Goal: Information Seeking & Learning: Find specific fact

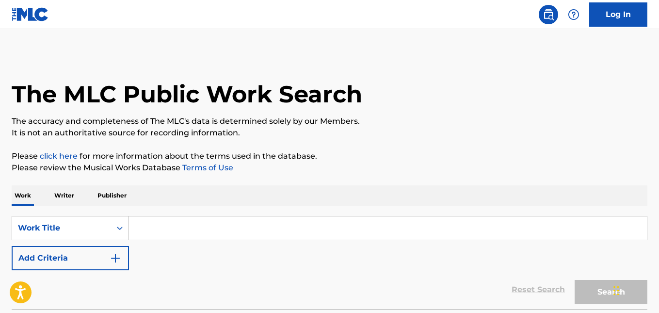
click at [167, 234] on input "Search Form" at bounding box center [388, 227] width 518 height 23
paste input "[PERSON_NAME] [PERSON_NAME]"
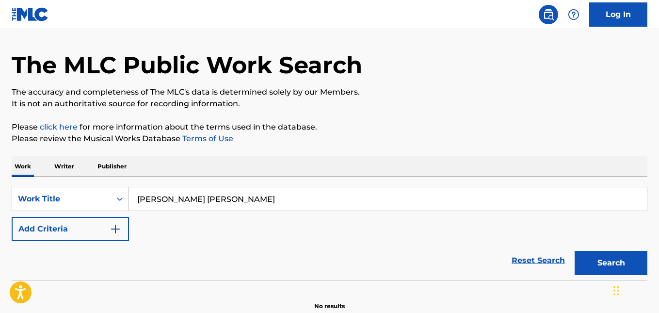
scroll to position [78, 0]
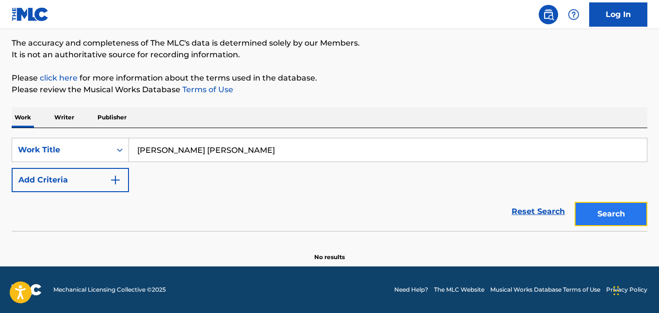
click at [608, 219] on button "Search" at bounding box center [611, 214] width 73 height 24
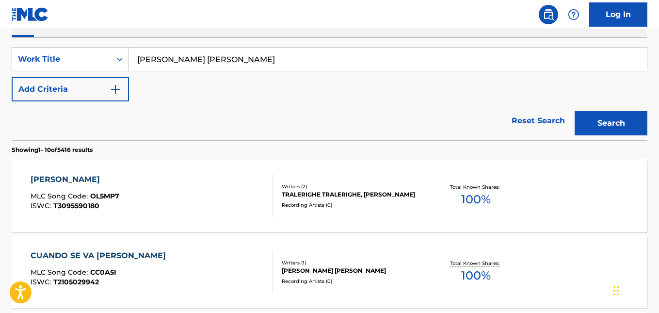
scroll to position [175, 0]
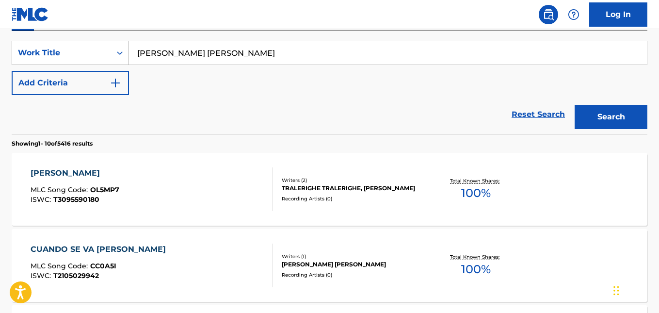
click at [117, 47] on div "SearchWithCriteriae0a4c83c-0899-49dc-a646-80c2ade5b01e Work Title [PERSON_NAME]…" at bounding box center [330, 53] width 636 height 24
paste input "[PERSON_NAME]"
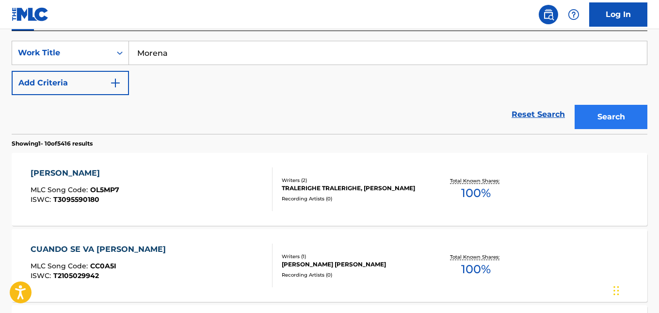
type input "Morena"
drag, startPoint x: 597, startPoint y: 117, endPoint x: 453, endPoint y: 110, distance: 144.7
click at [597, 116] on button "Search" at bounding box center [611, 117] width 73 height 24
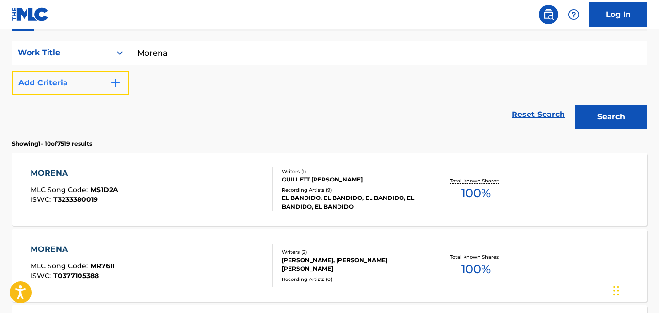
click at [120, 83] on img "Search Form" at bounding box center [116, 83] width 12 height 12
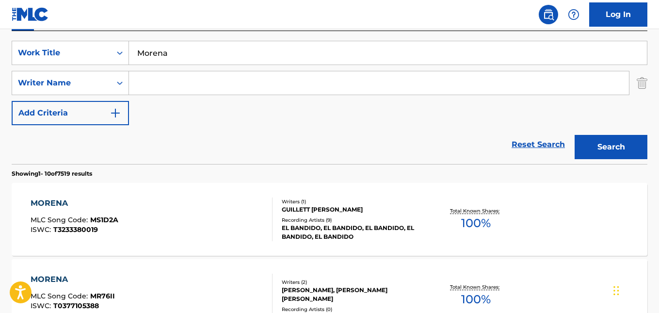
click at [168, 81] on input "Search Form" at bounding box center [379, 82] width 500 height 23
click at [119, 80] on icon "Search Form" at bounding box center [120, 83] width 10 height 10
click at [174, 78] on input "Search Form" at bounding box center [379, 82] width 500 height 23
paste input "G Four"
type input "G Four"
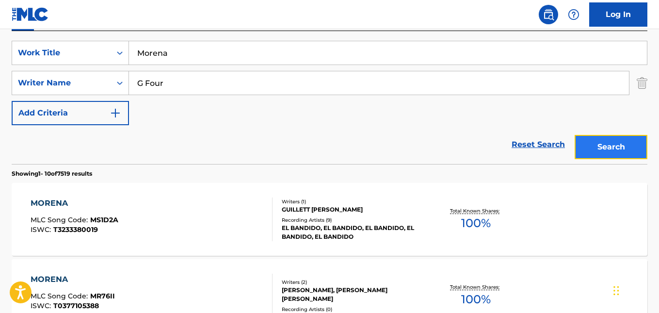
click at [624, 146] on button "Search" at bounding box center [611, 147] width 73 height 24
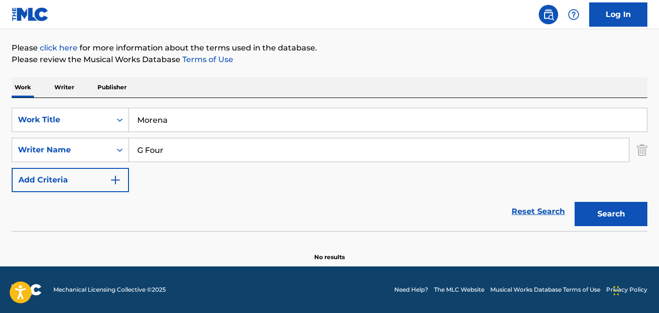
scroll to position [108, 0]
drag, startPoint x: 156, startPoint y: 151, endPoint x: 120, endPoint y: 146, distance: 36.2
click at [120, 146] on div "SearchWithCriteria2edd65f4-caea-453b-8c77-c9c2d7582fbf Writer Name [PERSON_NAME]" at bounding box center [330, 150] width 636 height 24
click at [184, 154] on input "Search Form" at bounding box center [379, 149] width 500 height 23
paste input "[PERSON_NAME] [PERSON_NAME]"
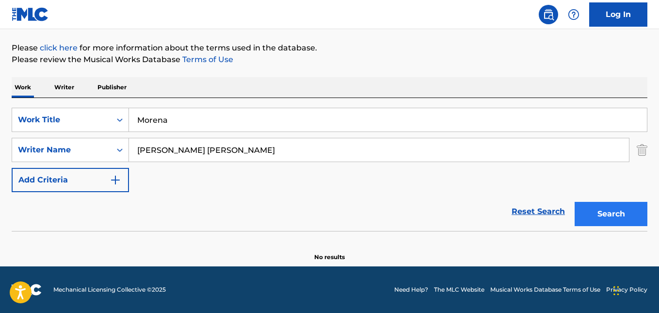
type input "[PERSON_NAME] [PERSON_NAME]"
click at [602, 212] on button "Search" at bounding box center [611, 214] width 73 height 24
drag, startPoint x: 220, startPoint y: 148, endPoint x: 132, endPoint y: 148, distance: 87.8
click at [132, 148] on input "[PERSON_NAME] [PERSON_NAME]" at bounding box center [379, 149] width 500 height 23
click at [117, 118] on icon "Search Form" at bounding box center [120, 120] width 10 height 10
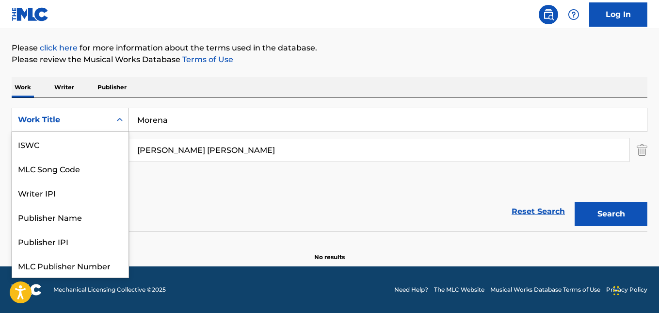
scroll to position [24, 0]
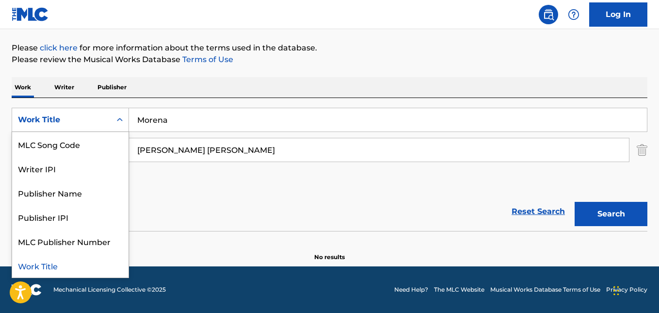
click at [117, 118] on icon "Search Form" at bounding box center [120, 120] width 10 height 10
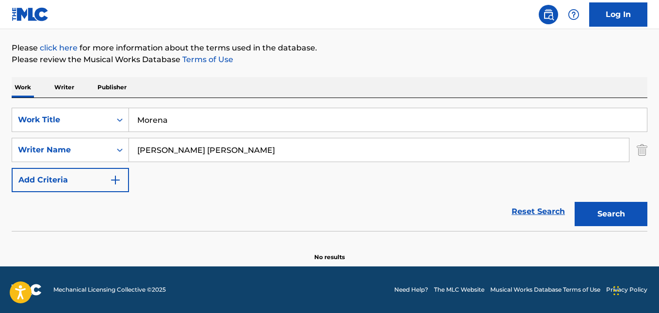
click at [214, 121] on input "Morena" at bounding box center [388, 119] width 518 height 23
drag, startPoint x: 168, startPoint y: 124, endPoint x: 105, endPoint y: 124, distance: 63.5
click at [105, 124] on div "SearchWithCriteriae0a4c83c-0899-49dc-a646-80c2ade5b01e Work Title Morena" at bounding box center [330, 120] width 636 height 24
